Goal: Find specific page/section: Find specific page/section

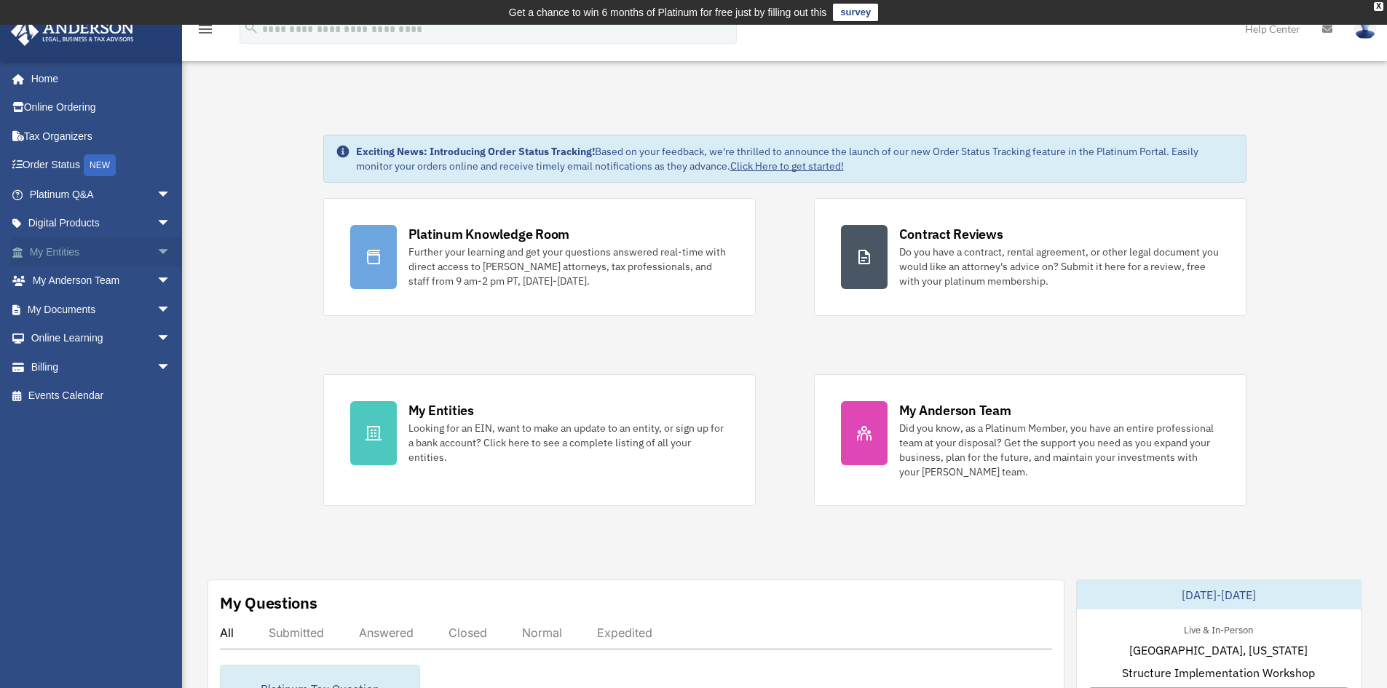
click at [71, 248] on link "My Entities arrow_drop_down" at bounding box center [101, 251] width 183 height 29
click at [157, 244] on span "arrow_drop_down" at bounding box center [171, 252] width 29 height 30
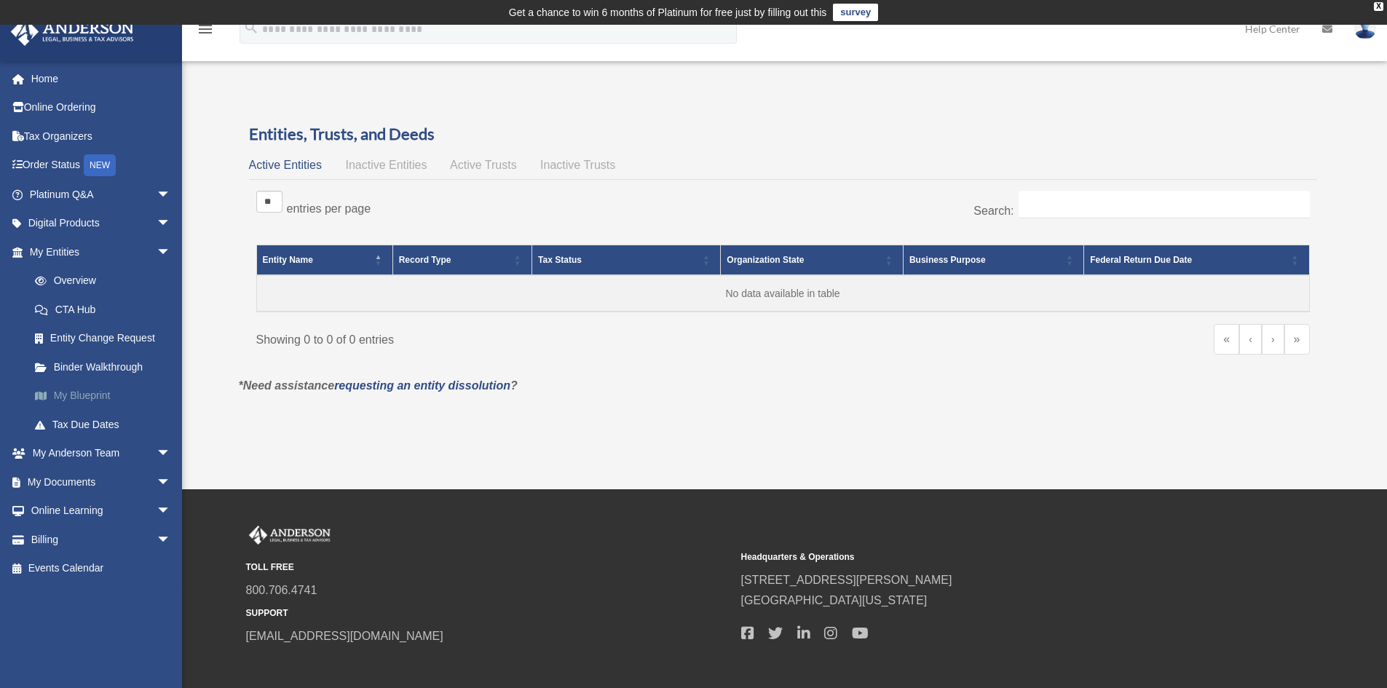
click at [84, 398] on link "My Blueprint" at bounding box center [106, 396] width 173 height 29
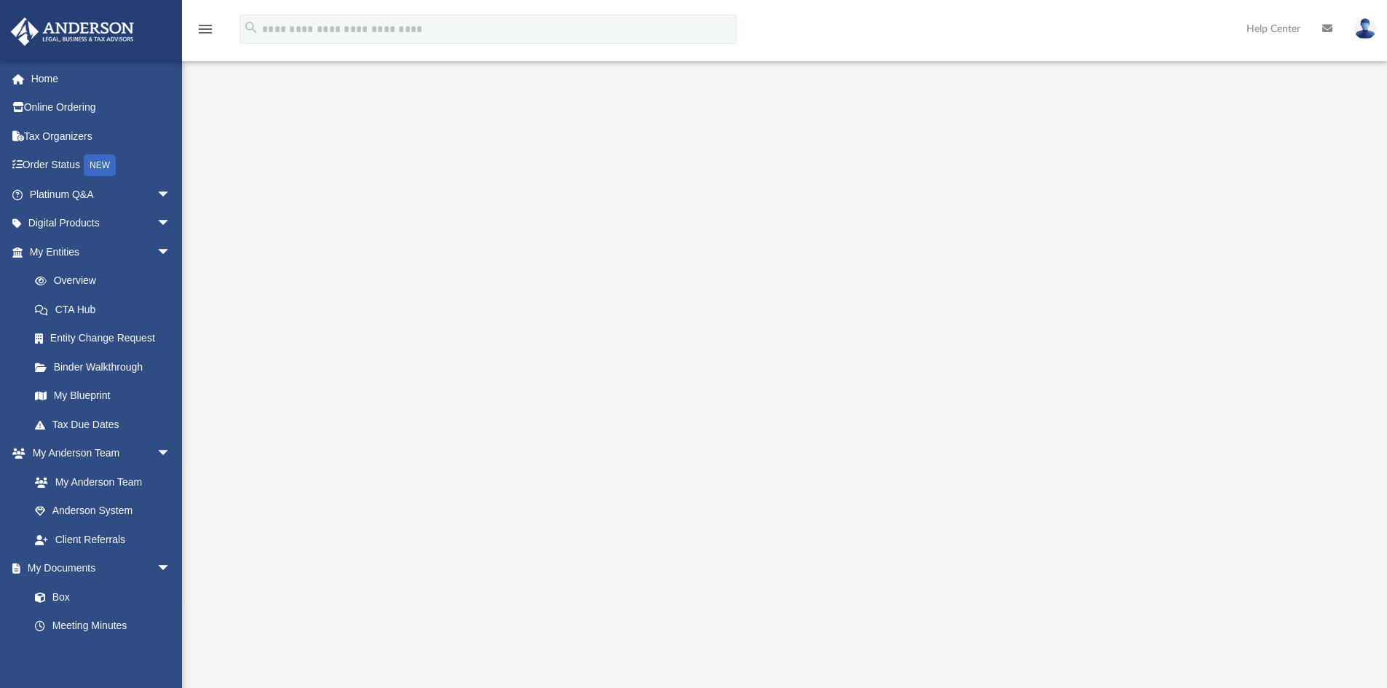
scroll to position [47, 0]
